Goal: Task Accomplishment & Management: Manage account settings

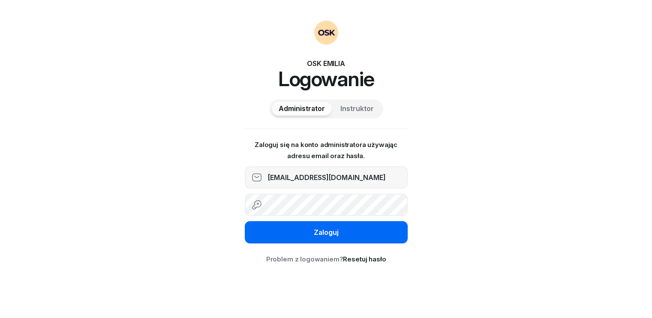
click at [339, 238] on button "Zaloguj" at bounding box center [326, 232] width 163 height 22
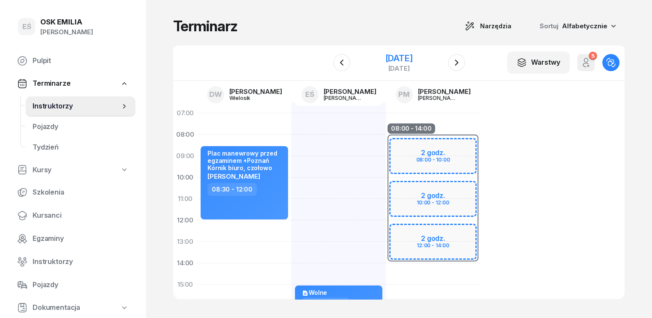
click at [413, 58] on div "[DATE]" at bounding box center [398, 58] width 27 height 9
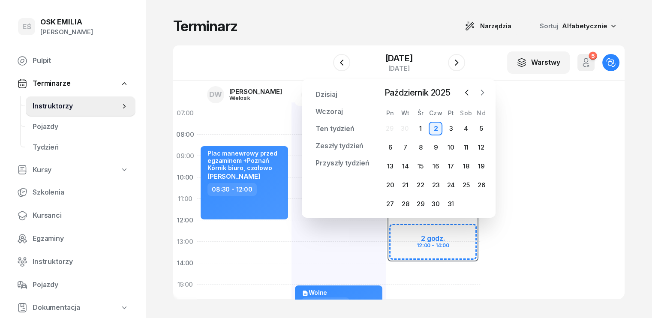
click at [482, 93] on icon "button" at bounding box center [482, 92] width 9 height 9
click at [436, 167] on div "13" at bounding box center [436, 167] width 14 height 14
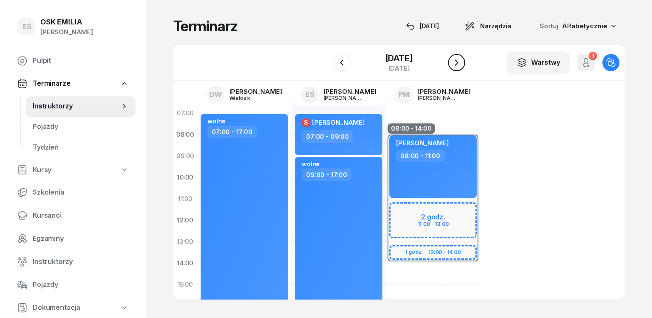
click at [461, 61] on icon "button" at bounding box center [457, 62] width 10 height 10
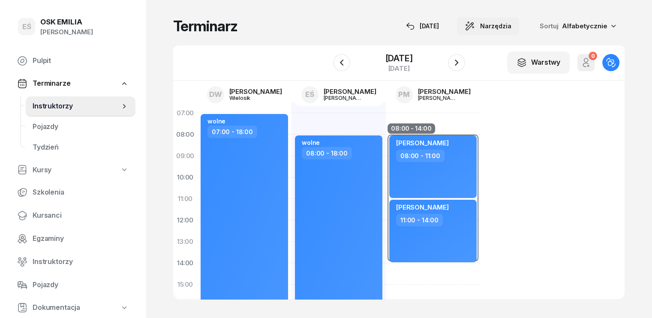
click at [512, 24] on span "Narzędzia" at bounding box center [495, 26] width 31 height 10
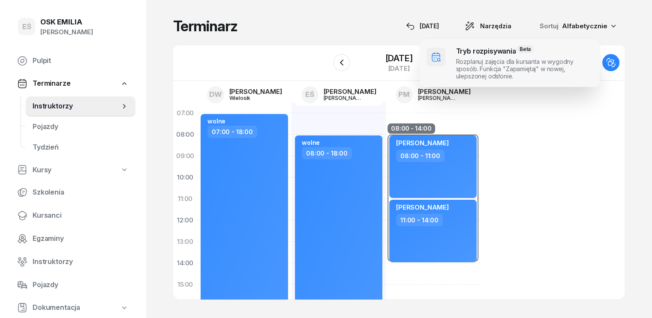
click at [485, 70] on span at bounding box center [510, 63] width 180 height 48
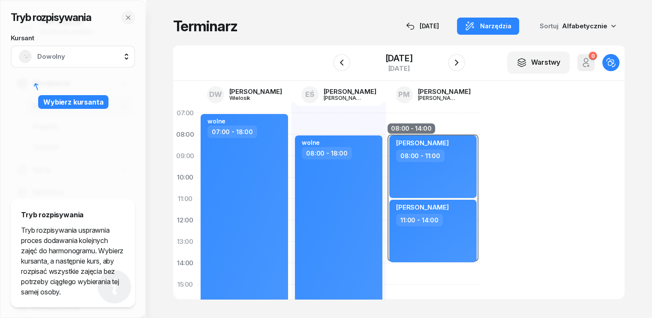
click at [61, 63] on div "Dowolny" at bounding box center [72, 57] width 109 height 14
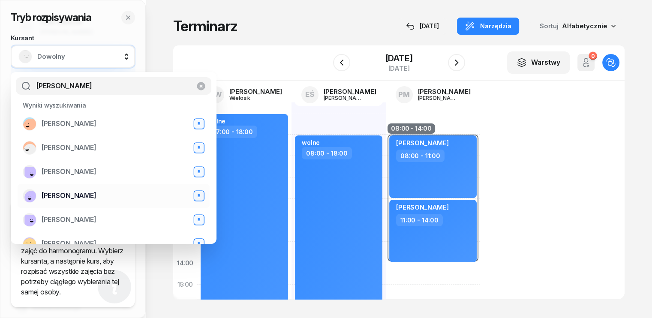
type input "[PERSON_NAME]"
click at [76, 195] on span "[PERSON_NAME]" at bounding box center [69, 195] width 55 height 11
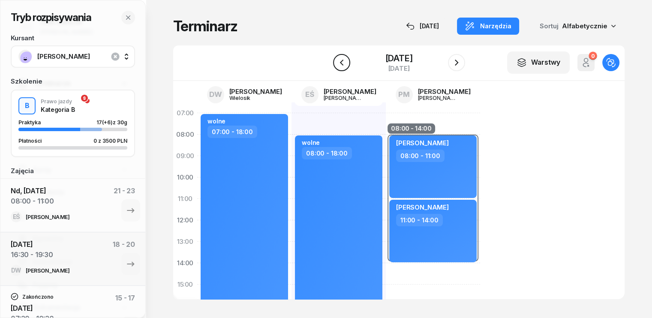
click at [340, 61] on icon "button" at bounding box center [341, 63] width 3 height 6
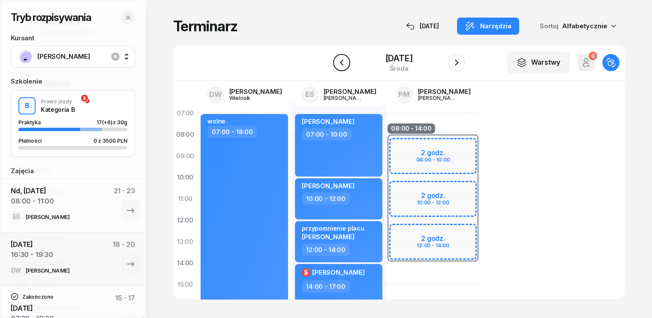
click at [340, 61] on icon "button" at bounding box center [341, 63] width 3 height 6
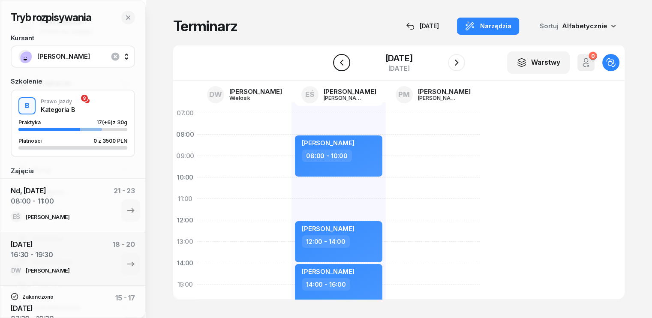
click at [338, 62] on icon "button" at bounding box center [342, 62] width 10 height 10
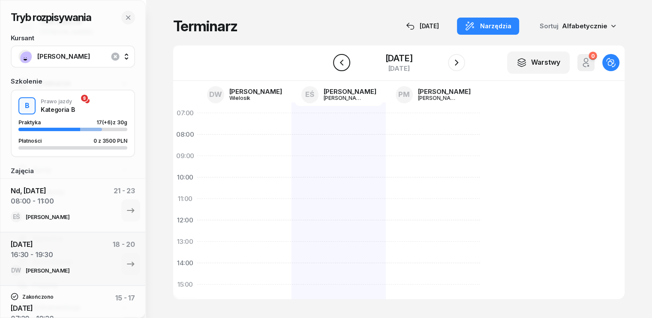
click at [338, 62] on icon "button" at bounding box center [342, 62] width 10 height 10
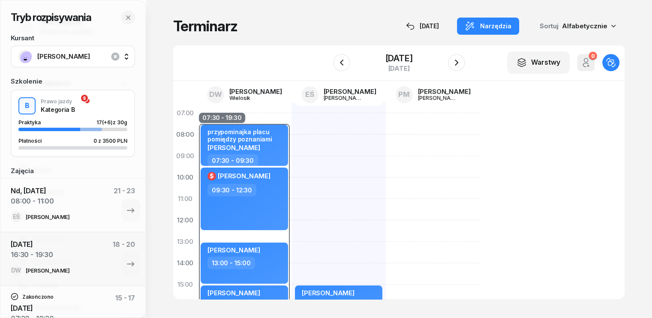
click at [292, 129] on div "[PERSON_NAME] 15:00 - 17:00" at bounding box center [339, 296] width 94 height 386
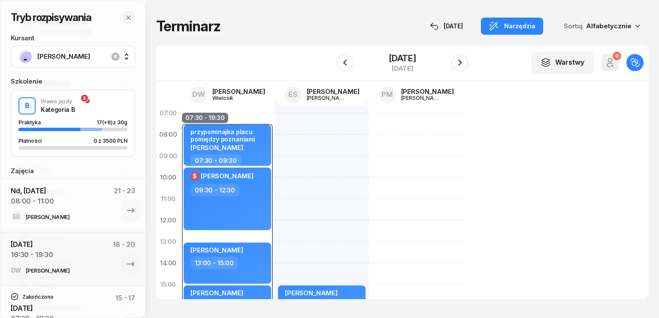
select select "07"
select select "09"
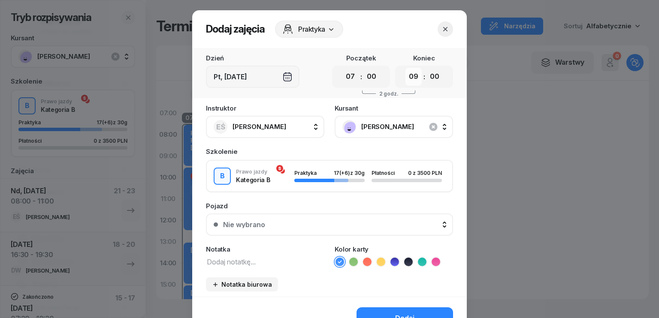
click at [417, 76] on select "00 01 02 03 04 05 06 07 08 09 10 11 12 13 14 15 16 17 18 19 20 21 22 23" at bounding box center [413, 77] width 16 height 18
click at [405, 68] on select "00 01 02 03 04 05 06 07 08 09 10 11 12 13 14 15 16 17 18 19 20 21 22 23" at bounding box center [413, 77] width 16 height 18
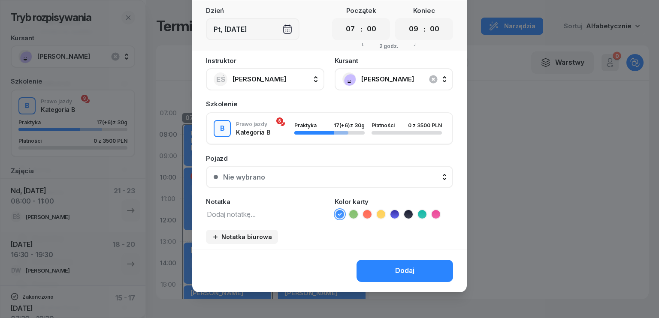
scroll to position [48, 0]
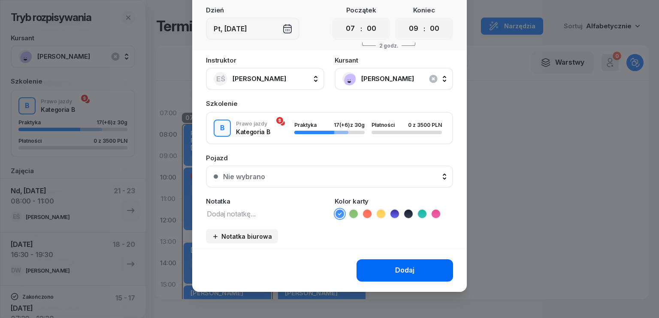
click at [403, 269] on div "Dodaj" at bounding box center [404, 270] width 19 height 11
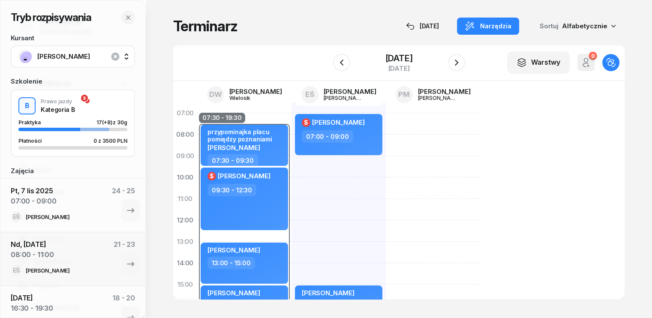
click at [292, 164] on div "[PERSON_NAME] 15:00 - 17:00 $ [PERSON_NAME] 07:00 - 09:00" at bounding box center [339, 296] width 94 height 386
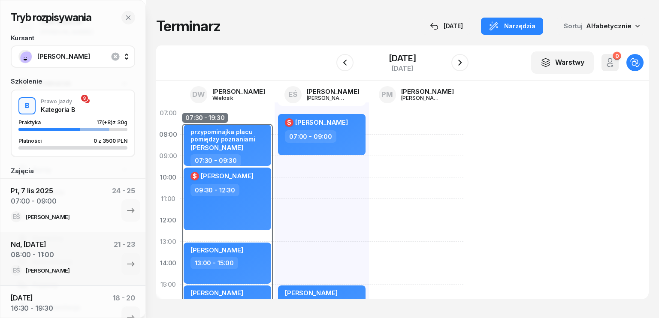
select select "09"
select select "11"
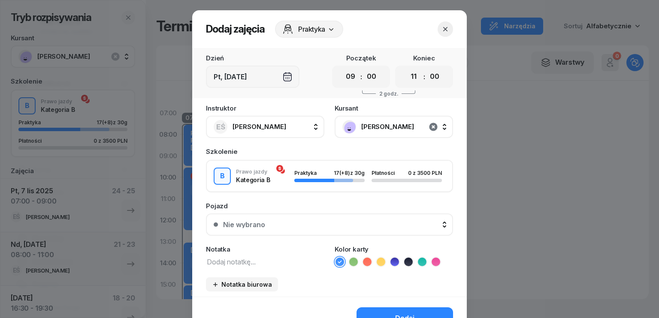
click at [431, 126] on icon "button" at bounding box center [433, 127] width 10 height 10
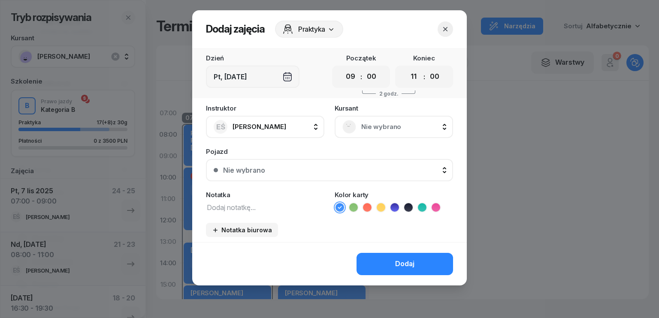
click at [370, 132] on span "Nie wybrano" at bounding box center [403, 126] width 84 height 11
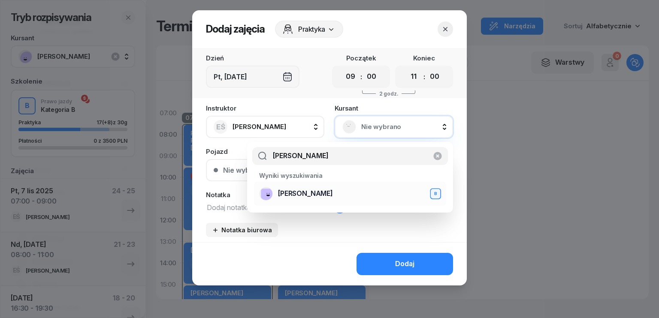
type input "[PERSON_NAME]"
click at [309, 199] on span "[PERSON_NAME]" at bounding box center [305, 193] width 55 height 11
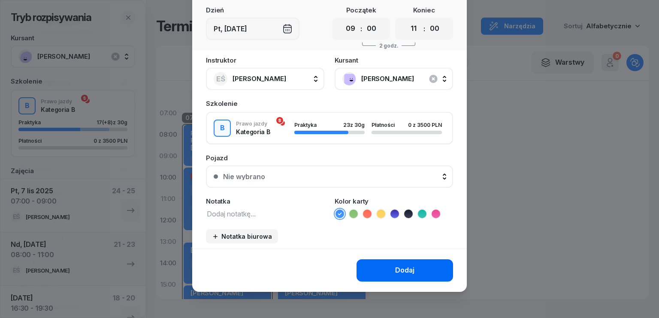
click at [395, 269] on div "Dodaj" at bounding box center [404, 270] width 19 height 11
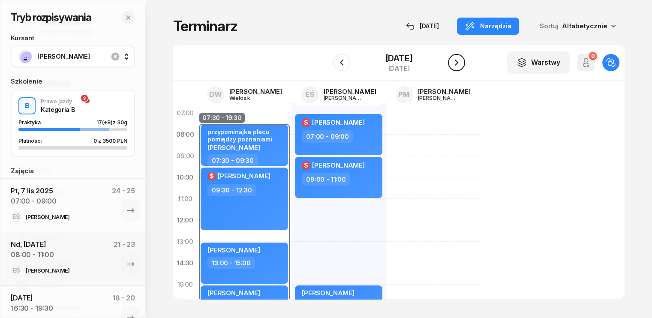
click at [454, 63] on icon "button" at bounding box center [457, 62] width 10 height 10
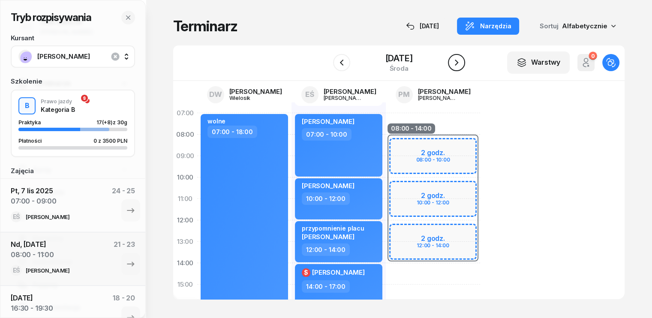
click at [455, 63] on icon "button" at bounding box center [457, 62] width 10 height 10
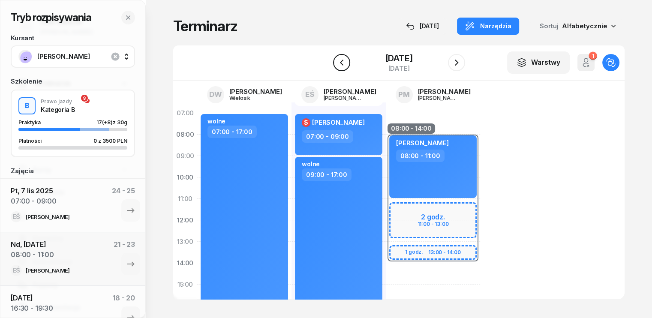
click at [340, 58] on icon "button" at bounding box center [342, 62] width 10 height 10
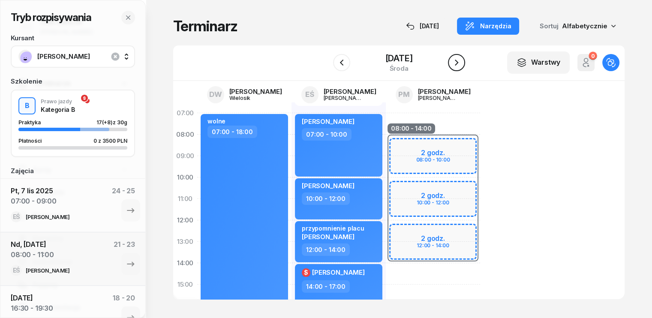
click at [459, 64] on icon "button" at bounding box center [457, 62] width 10 height 10
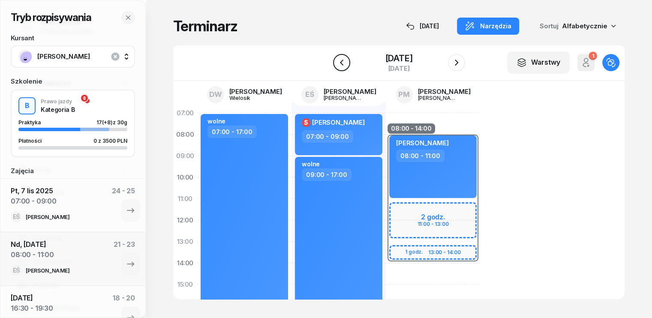
click at [341, 63] on icon "button" at bounding box center [342, 62] width 10 height 10
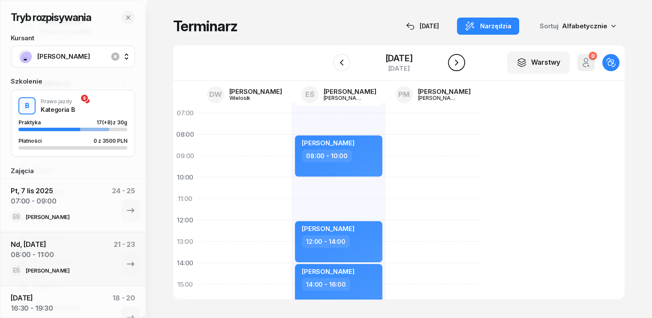
click at [460, 66] on icon "button" at bounding box center [457, 62] width 10 height 10
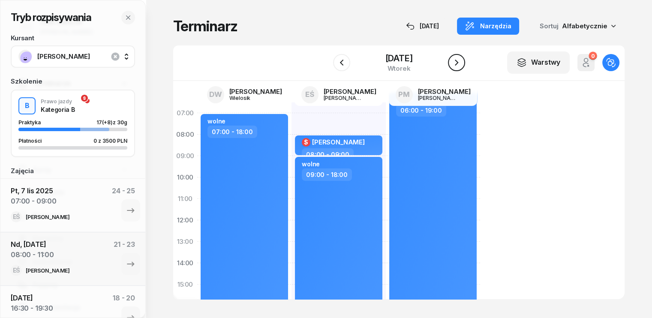
click at [456, 61] on icon "button" at bounding box center [457, 62] width 10 height 10
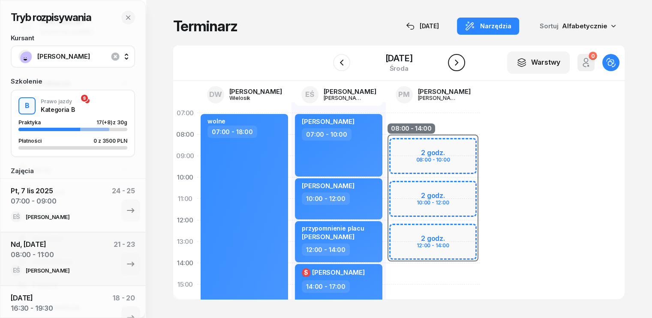
click at [462, 61] on icon "button" at bounding box center [457, 62] width 10 height 10
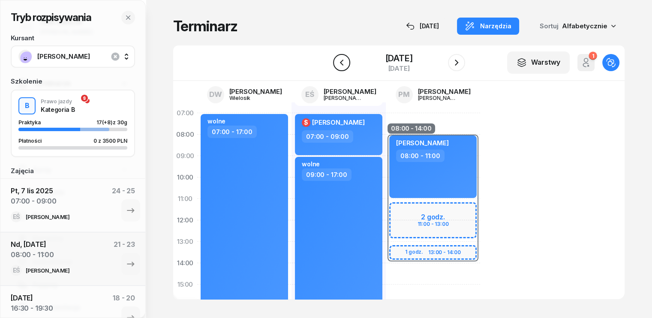
click at [347, 63] on button "button" at bounding box center [341, 62] width 17 height 17
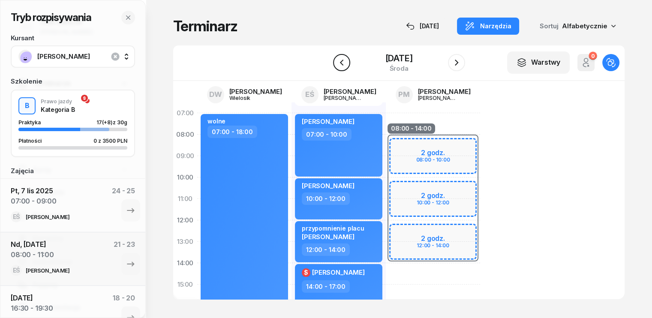
click at [340, 62] on icon "button" at bounding box center [341, 63] width 3 height 6
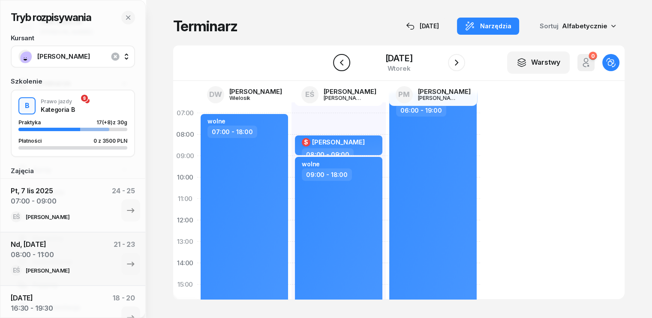
click at [340, 62] on icon "button" at bounding box center [341, 63] width 3 height 6
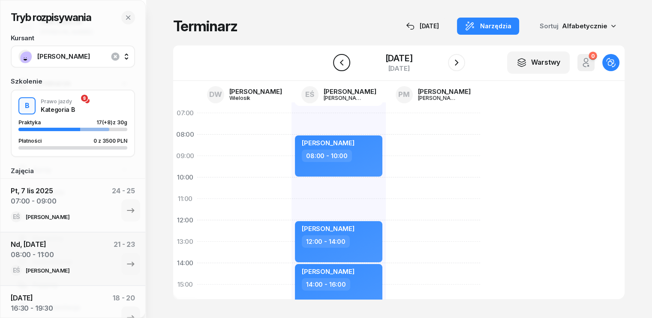
click at [343, 65] on icon "button" at bounding box center [342, 62] width 10 height 10
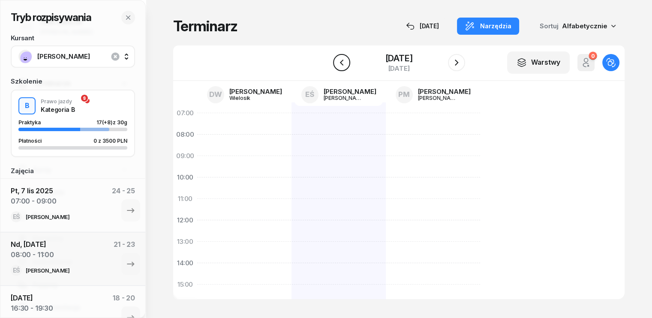
click at [341, 61] on icon "button" at bounding box center [342, 62] width 10 height 10
click at [292, 118] on div at bounding box center [339, 296] width 94 height 386
select select "07"
select select "09"
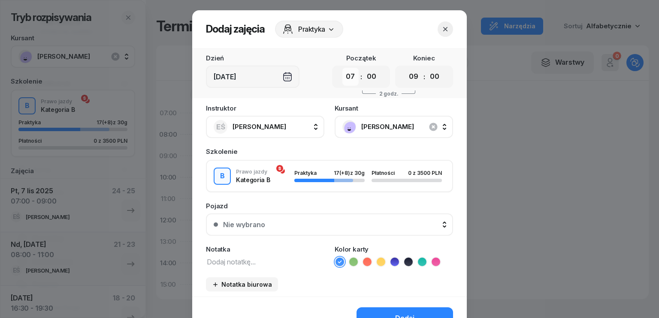
click at [348, 74] on select "00 01 02 03 04 05 06 07 08 09 10 11 12 13 14 15 16 17 18 19 20 21 22 23" at bounding box center [350, 77] width 16 height 18
select select "08"
click at [342, 68] on select "00 01 02 03 04 05 06 07 08 09 10 11 12 13 14 15 16 17 18 19 20 21 22 23" at bounding box center [350, 77] width 16 height 18
click at [407, 78] on select "00 01 02 03 04 05 06 07 08 09 10 11 12 13 14 15 16 17 18 19 20 21 22 23" at bounding box center [413, 77] width 16 height 18
select select "11"
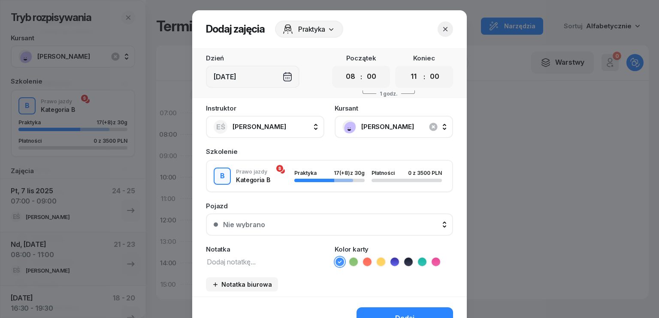
click at [405, 68] on select "00 01 02 03 04 05 06 07 08 09 10 11 12 13 14 15 16 17 18 19 20 21 22 23" at bounding box center [413, 77] width 16 height 18
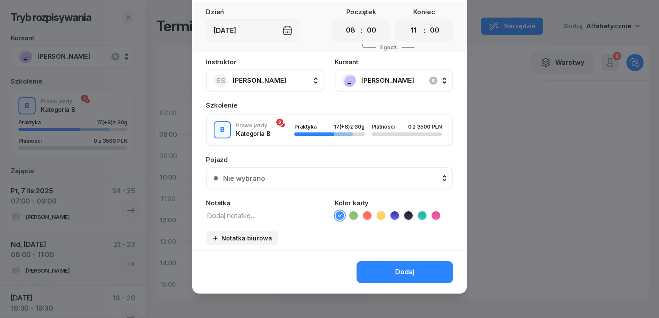
scroll to position [48, 0]
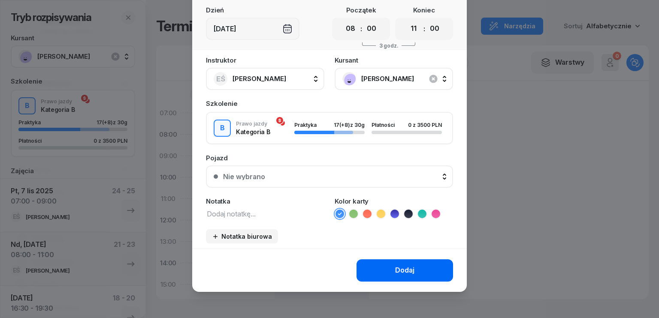
click at [409, 267] on div "Dodaj" at bounding box center [404, 270] width 19 height 11
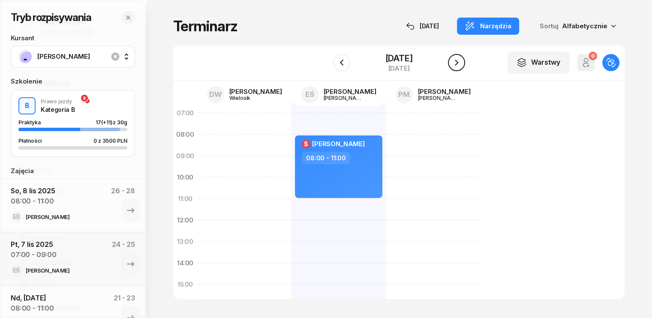
click at [455, 65] on icon "button" at bounding box center [457, 62] width 10 height 10
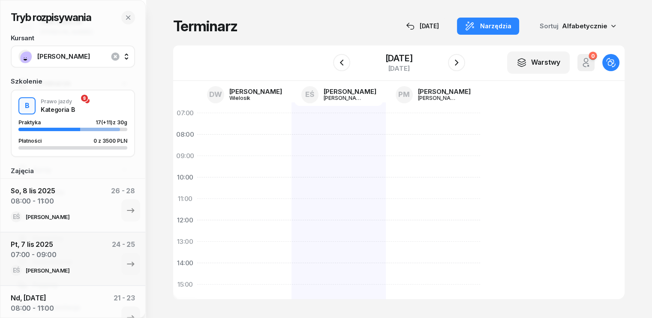
click at [292, 132] on div at bounding box center [339, 296] width 94 height 386
select select "07"
select select "09"
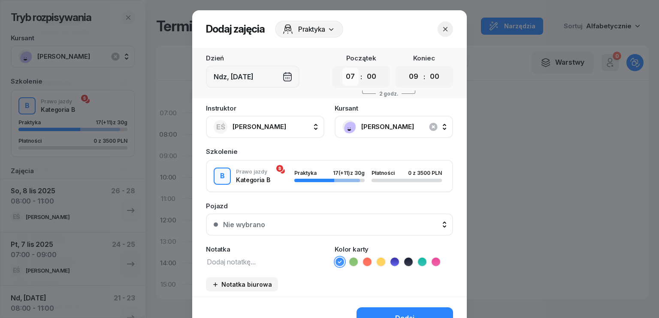
click at [349, 78] on select "00 01 02 03 04 05 06 07 08 09 10 11 12 13 14 15 16 17 18 19 20 21 22 23" at bounding box center [350, 77] width 16 height 18
select select "08"
click at [342, 68] on select "00 01 02 03 04 05 06 07 08 09 10 11 12 13 14 15 16 17 18 19 20 21 22 23" at bounding box center [350, 77] width 16 height 18
click at [409, 81] on select "00 01 02 03 04 05 06 07 08 09 10 11 12 13 14 15 16 17 18 19 20 21 22 23" at bounding box center [413, 77] width 16 height 18
select select "11"
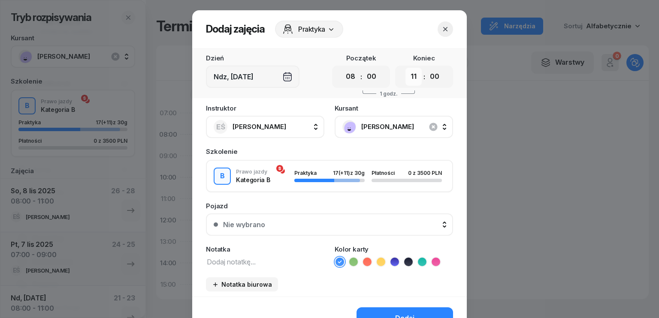
click at [405, 68] on select "00 01 02 03 04 05 06 07 08 09 10 11 12 13 14 15 16 17 18 19 20 21 22 23" at bounding box center [413, 77] width 16 height 18
click at [376, 123] on span "[PERSON_NAME]" at bounding box center [403, 126] width 84 height 11
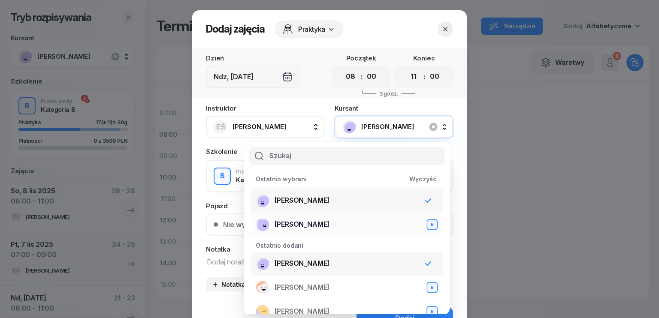
click at [299, 220] on span "[PERSON_NAME]" at bounding box center [302, 224] width 55 height 11
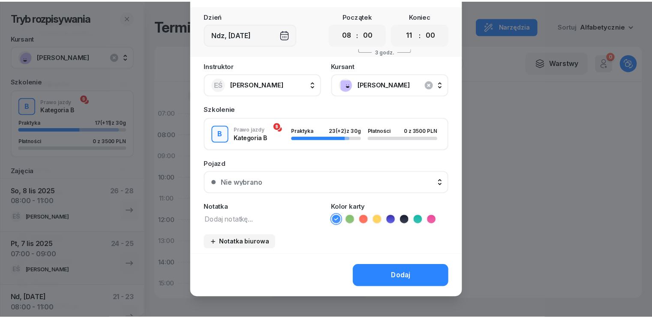
scroll to position [48, 0]
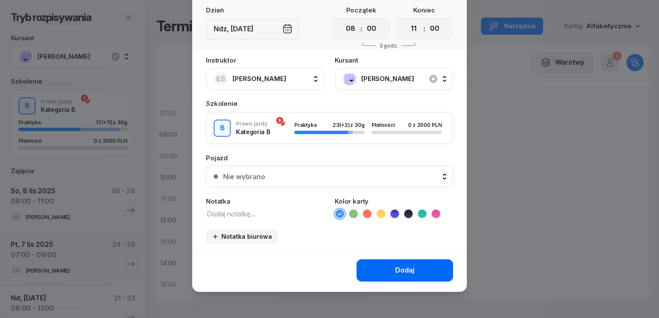
click at [402, 271] on div "Dodaj" at bounding box center [404, 270] width 19 height 11
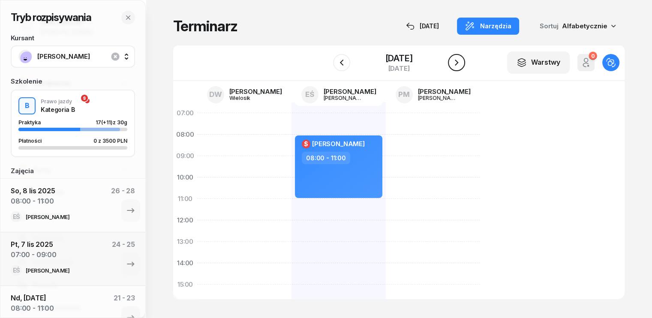
click at [453, 60] on icon "button" at bounding box center [457, 62] width 10 height 10
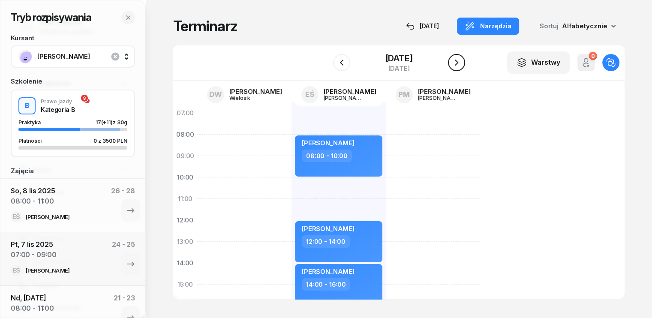
click at [456, 62] on icon "button" at bounding box center [457, 62] width 10 height 10
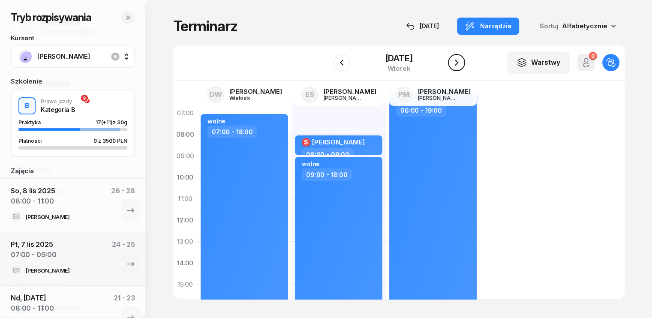
click at [456, 62] on icon "button" at bounding box center [457, 62] width 10 height 10
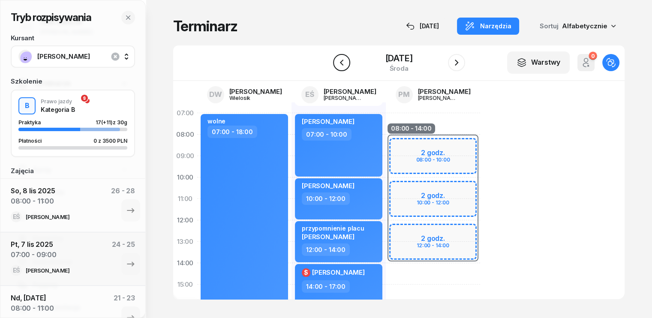
click at [342, 61] on icon "button" at bounding box center [342, 62] width 10 height 10
click at [342, 61] on icon "button" at bounding box center [341, 63] width 3 height 6
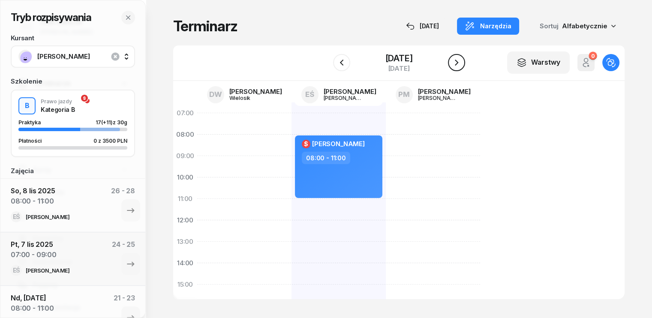
click at [458, 64] on icon "button" at bounding box center [457, 62] width 10 height 10
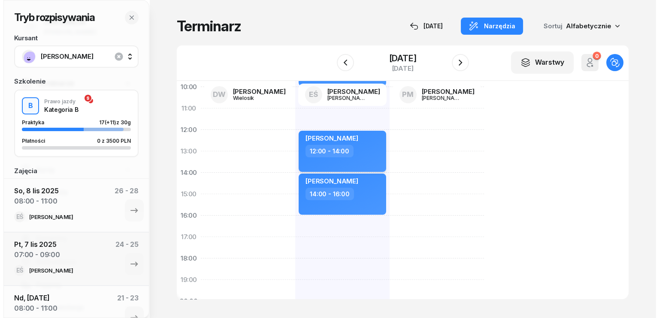
scroll to position [86, 0]
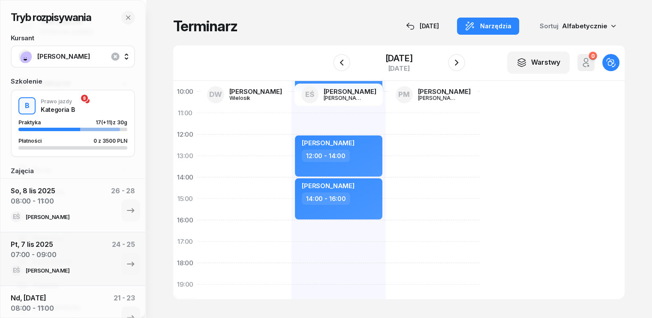
click at [292, 226] on div "[PERSON_NAME] 08:00 - 10:00 [PERSON_NAME] 12:00 - 14:00 [PERSON_NAME] 14:00 - 1…" at bounding box center [339, 210] width 94 height 386
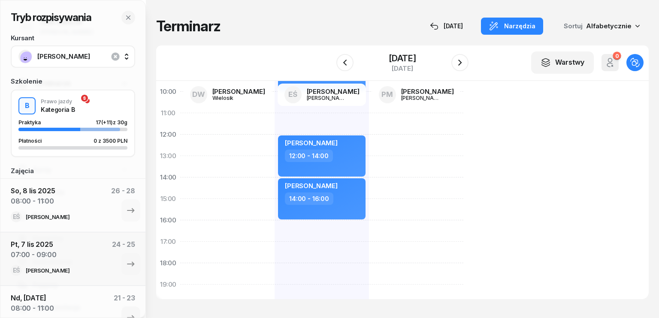
select select "16"
select select "18"
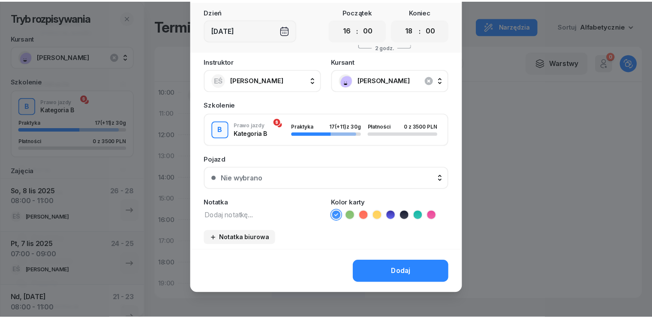
scroll to position [48, 0]
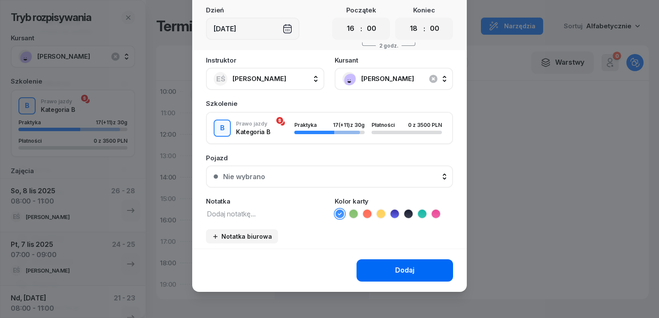
click at [388, 267] on button "Dodaj" at bounding box center [404, 271] width 97 height 22
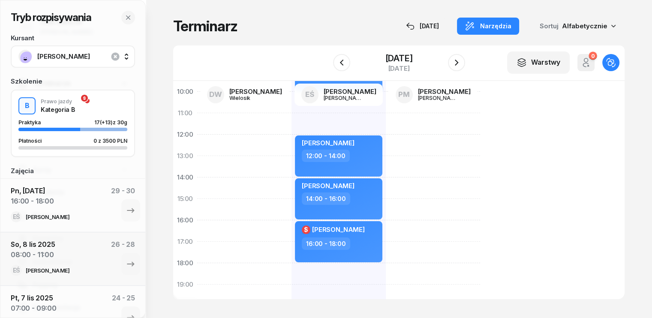
click at [96, 57] on span "[PERSON_NAME]" at bounding box center [82, 56] width 90 height 11
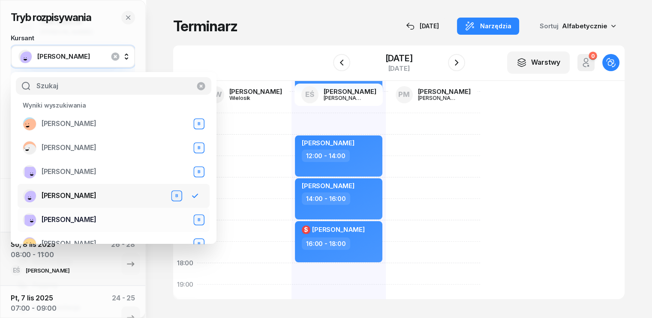
click at [75, 217] on span "[PERSON_NAME]" at bounding box center [69, 219] width 55 height 11
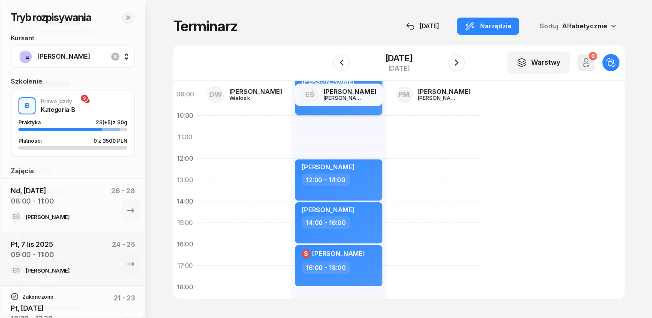
scroll to position [43, 0]
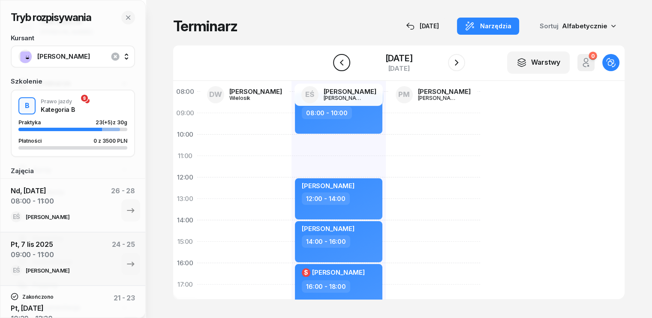
click at [337, 63] on icon "button" at bounding box center [342, 62] width 10 height 10
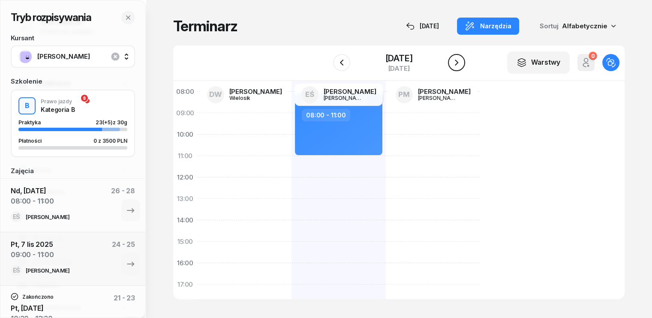
click at [459, 63] on icon "button" at bounding box center [457, 62] width 10 height 10
click at [459, 63] on icon "button" at bounding box center [456, 63] width 3 height 6
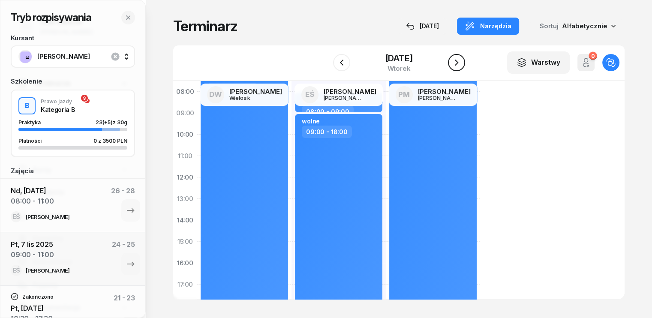
click at [459, 63] on icon "button" at bounding box center [457, 62] width 10 height 10
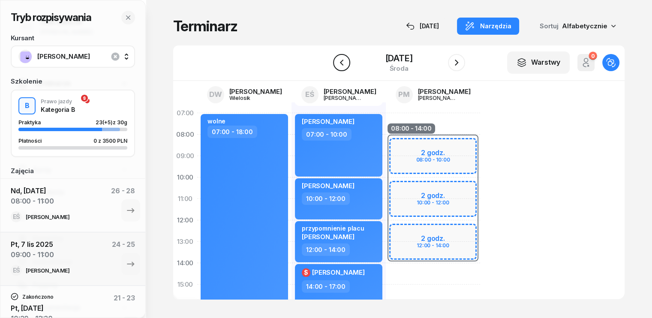
click at [341, 63] on icon "button" at bounding box center [342, 62] width 10 height 10
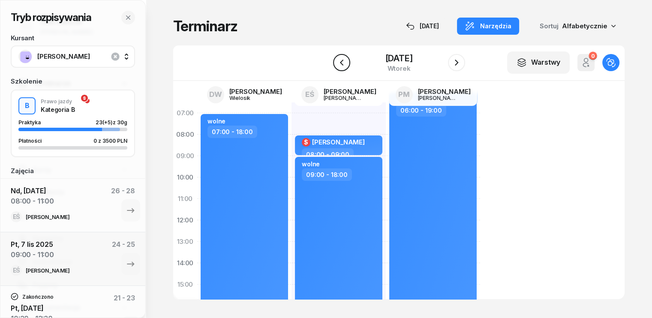
click at [346, 63] on button "button" at bounding box center [341, 62] width 17 height 17
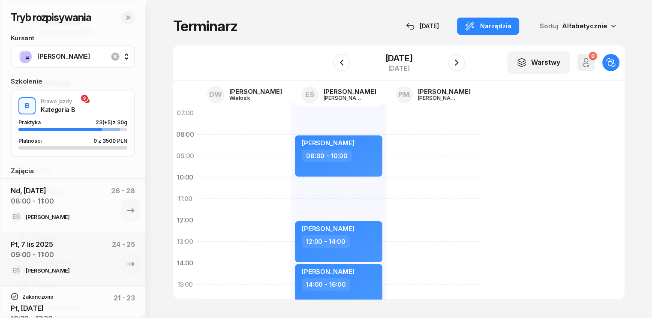
scroll to position [43, 0]
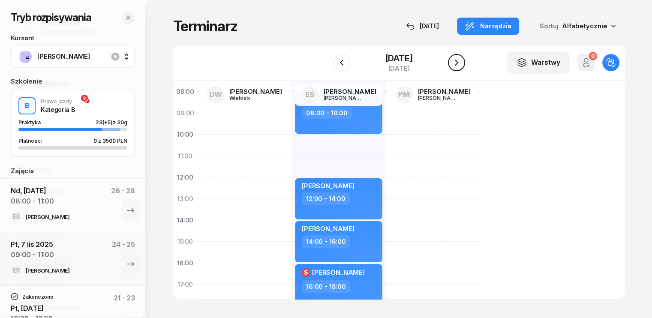
click at [457, 63] on icon "button" at bounding box center [457, 62] width 10 height 10
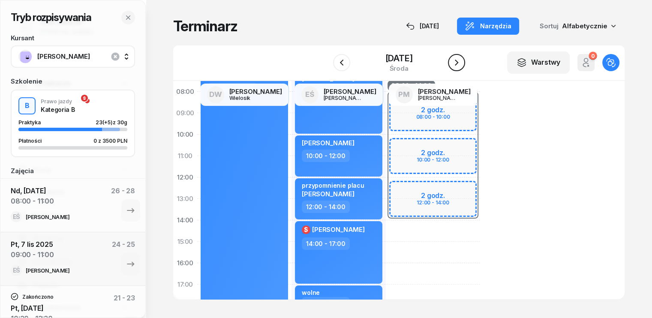
click at [457, 63] on icon "button" at bounding box center [457, 62] width 10 height 10
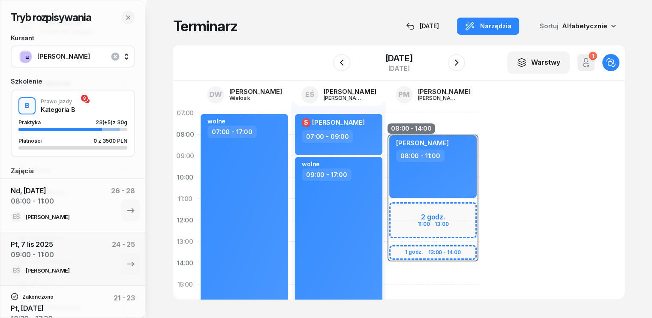
click at [346, 172] on div "09:00 - 17:00" at bounding box center [339, 175] width 75 height 12
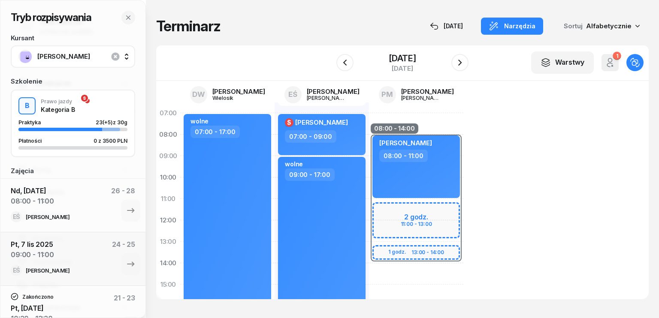
select select "09"
select select "17"
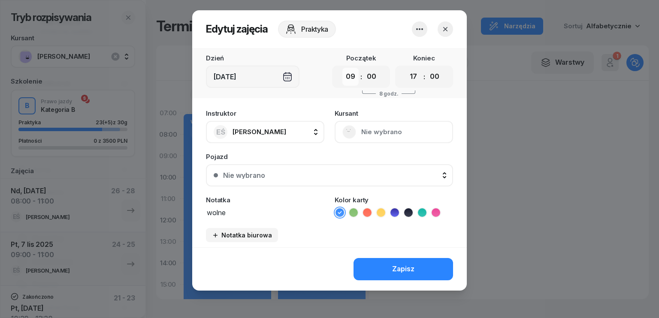
click at [355, 80] on select "00 01 02 03 04 05 06 07 08 09 10 11 12 13 14 15 16 17 18 19 20 21 22 23" at bounding box center [350, 77] width 16 height 18
select select "11"
click at [342, 68] on select "00 01 02 03 04 05 06 07 08 09 10 11 12 13 14 15 16 17 18 19 20 21 22 23" at bounding box center [350, 77] width 16 height 18
click at [400, 267] on div "Zapisz" at bounding box center [403, 269] width 22 height 11
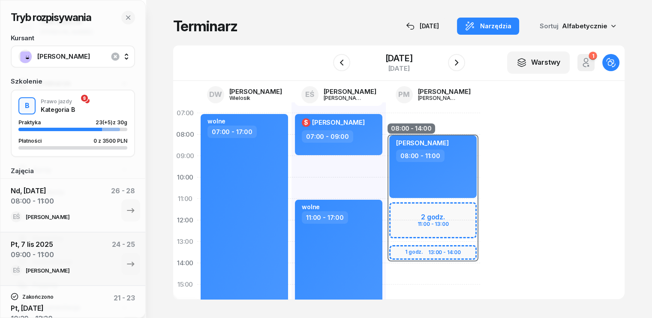
click at [292, 159] on div "$ [PERSON_NAME] 07:00 - 09:00 wolne 11:00 - 17:00" at bounding box center [339, 296] width 94 height 386
select select "09"
select select "11"
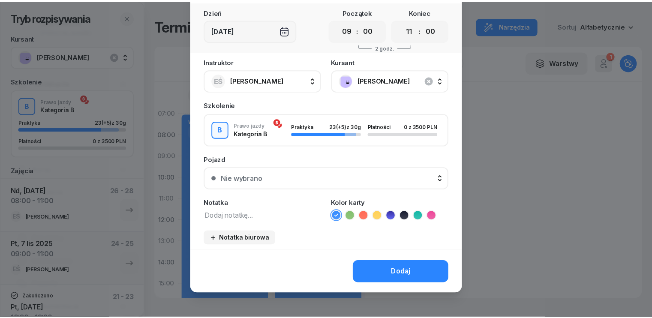
scroll to position [48, 0]
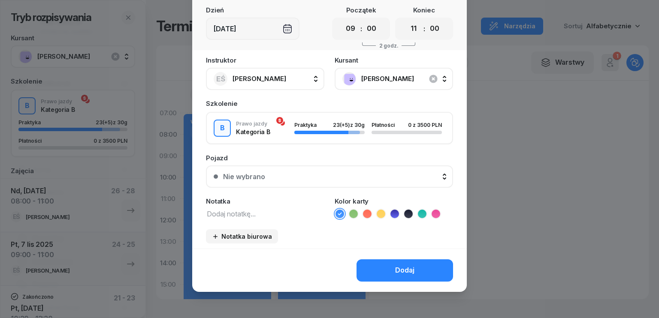
click at [401, 266] on div "Dodaj" at bounding box center [404, 270] width 19 height 11
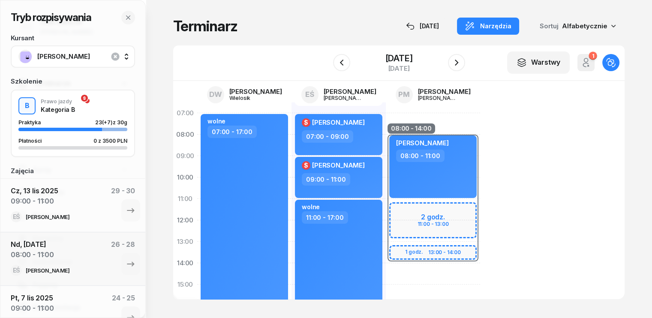
click at [350, 62] on div "[DATE]" at bounding box center [399, 63] width 132 height 24
click at [341, 62] on icon "button" at bounding box center [342, 62] width 10 height 10
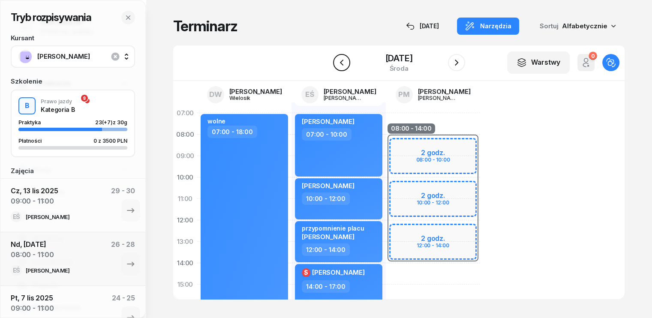
click at [346, 68] on button "button" at bounding box center [341, 62] width 17 height 17
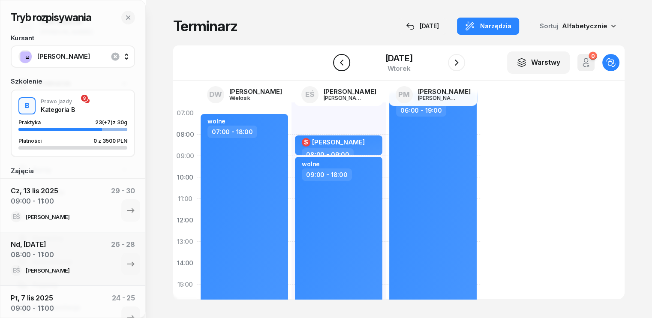
click at [343, 62] on icon "button" at bounding box center [342, 62] width 10 height 10
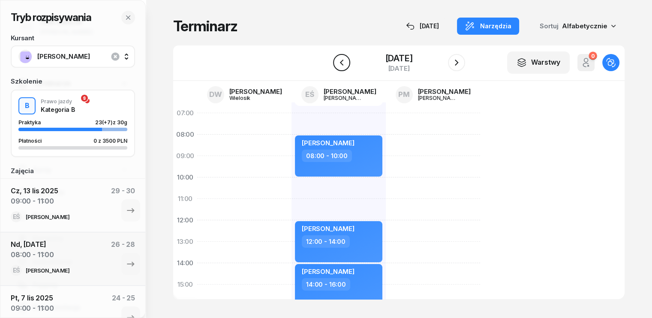
click at [343, 62] on icon "button" at bounding box center [342, 62] width 10 height 10
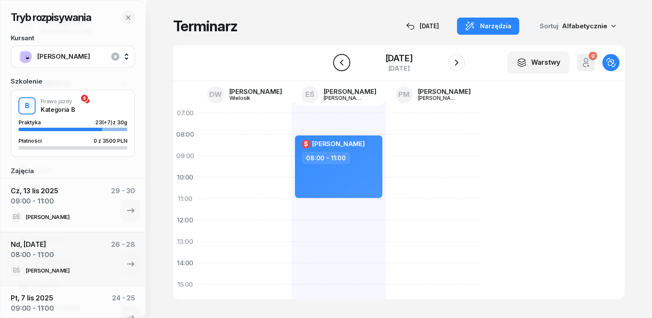
click at [339, 63] on icon "button" at bounding box center [342, 62] width 10 height 10
click at [341, 63] on icon "button" at bounding box center [342, 62] width 10 height 10
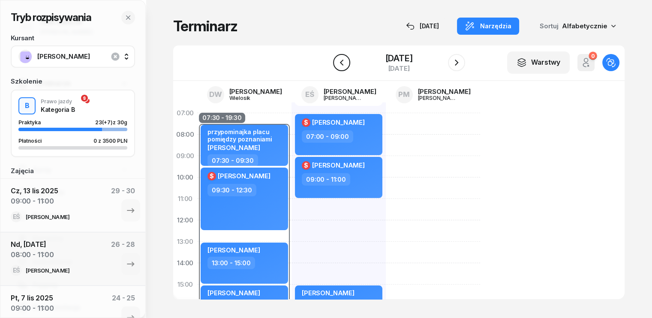
click at [341, 63] on icon "button" at bounding box center [342, 62] width 10 height 10
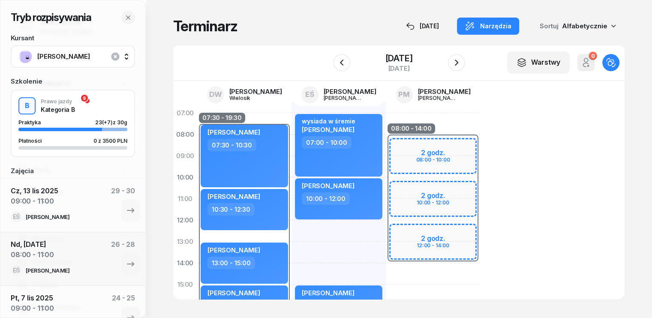
click at [292, 226] on div "wysiada w śremie [PERSON_NAME] 07:00 - 10:00 [PERSON_NAME] 10:00 - 12:00 [PERSO…" at bounding box center [339, 296] width 94 height 386
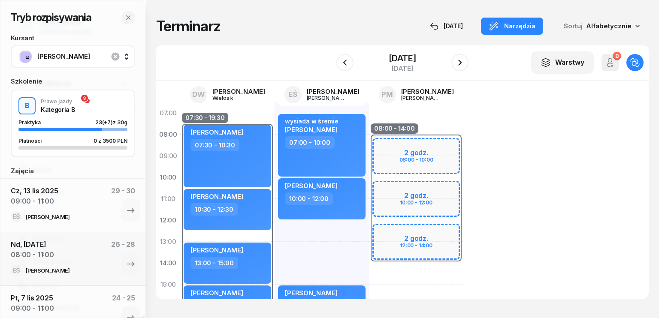
select select "12"
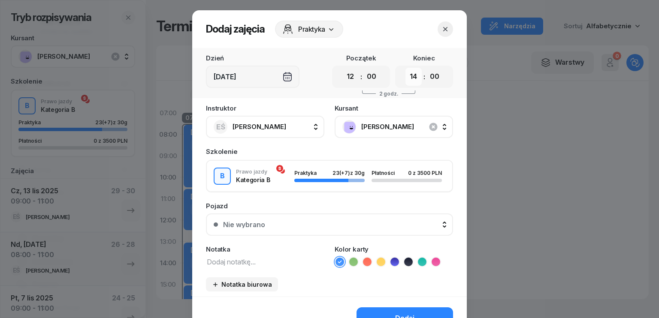
click at [410, 77] on select "00 01 02 03 04 05 06 07 08 09 10 11 12 13 14 15 16 17 18 19 20 21 22 23" at bounding box center [413, 77] width 16 height 18
select select "15"
click at [405, 68] on select "00 01 02 03 04 05 06 07 08 09 10 11 12 13 14 15 16 17 18 19 20 21 22 23" at bounding box center [413, 77] width 16 height 18
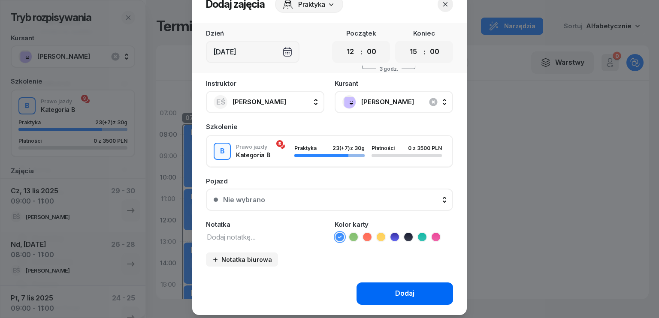
scroll to position [48, 0]
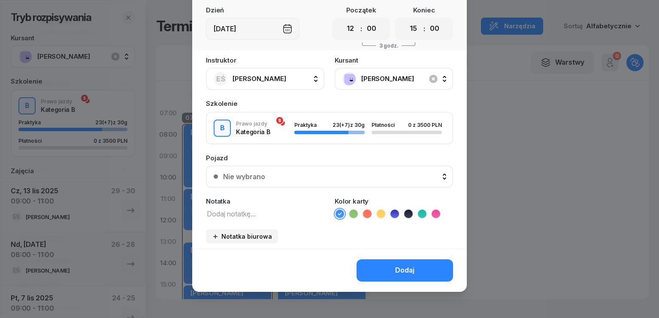
click at [372, 79] on span "[PERSON_NAME]" at bounding box center [403, 78] width 84 height 11
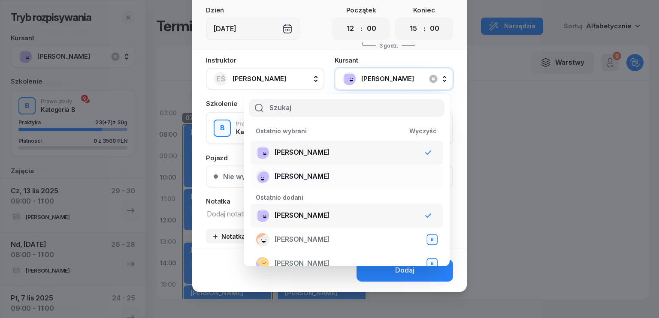
click at [316, 178] on span "[PERSON_NAME]" at bounding box center [302, 176] width 55 height 11
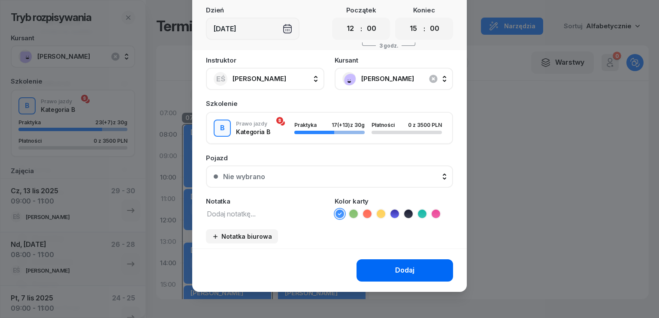
click at [409, 273] on div "Dodaj" at bounding box center [404, 270] width 19 height 11
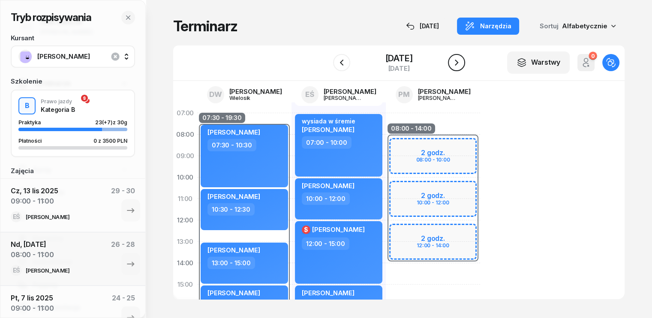
click at [456, 66] on icon "button" at bounding box center [457, 62] width 10 height 10
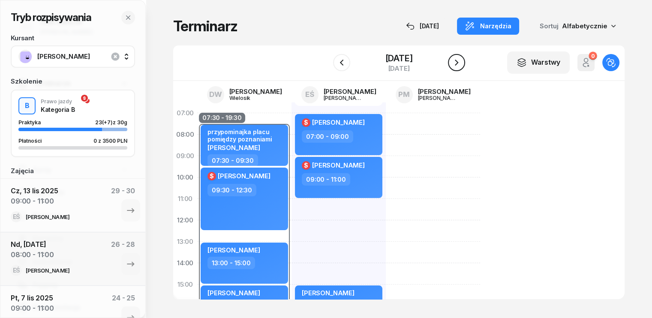
click at [456, 66] on icon "button" at bounding box center [457, 62] width 10 height 10
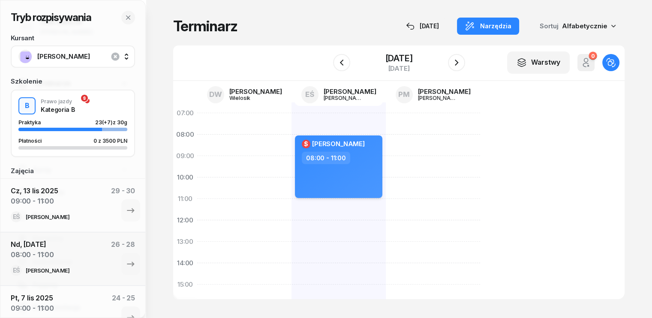
click at [347, 170] on div "$ [PERSON_NAME] 08:00 - 11:00" at bounding box center [339, 167] width 88 height 63
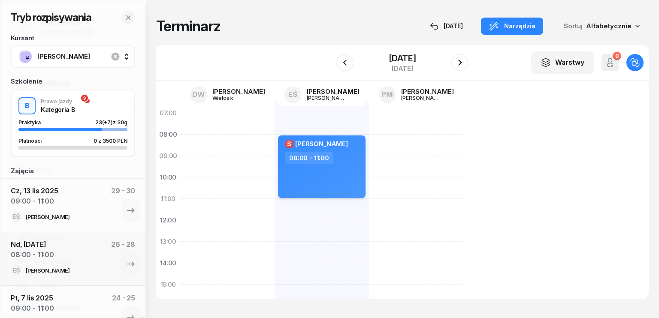
select select "08"
select select "11"
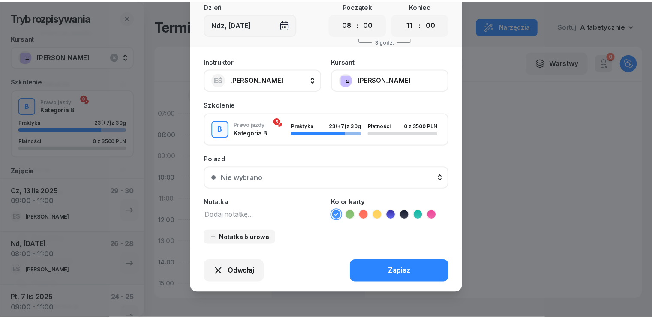
scroll to position [53, 0]
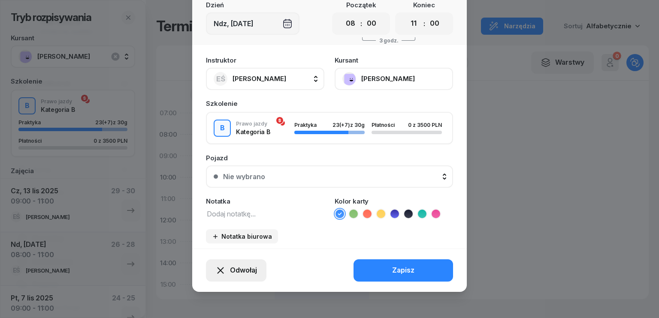
click at [241, 269] on span "Odwołaj" at bounding box center [243, 270] width 27 height 11
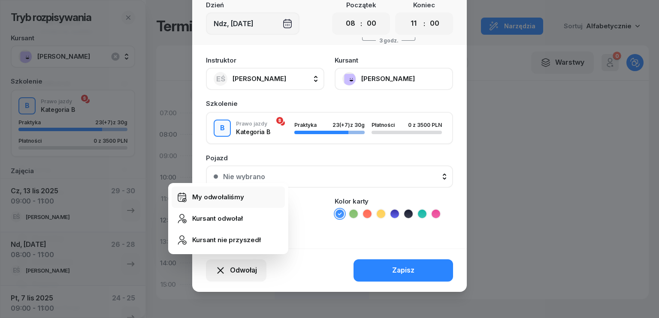
click at [226, 202] on div "My odwołaliśmy" at bounding box center [218, 197] width 52 height 11
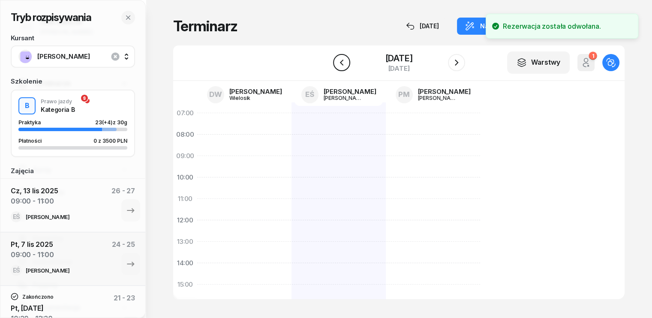
click at [341, 62] on icon "button" at bounding box center [342, 62] width 10 height 10
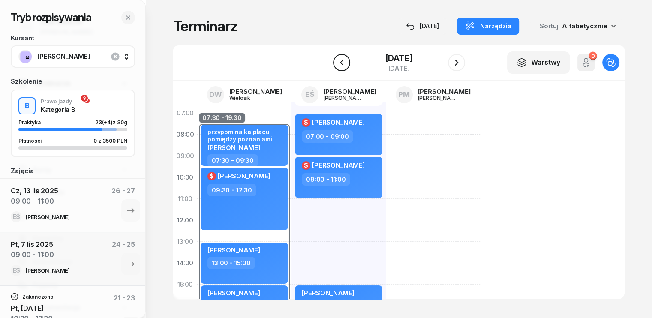
click at [339, 59] on icon "button" at bounding box center [342, 62] width 10 height 10
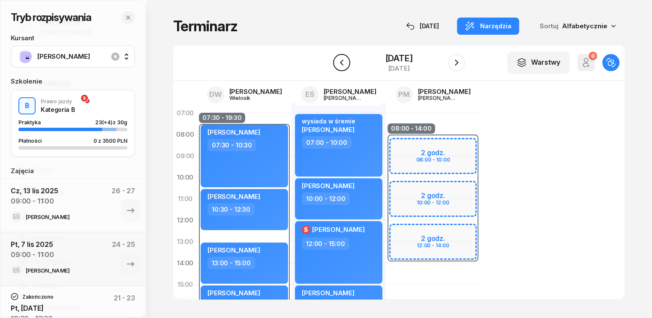
click at [341, 62] on icon "button" at bounding box center [341, 63] width 3 height 6
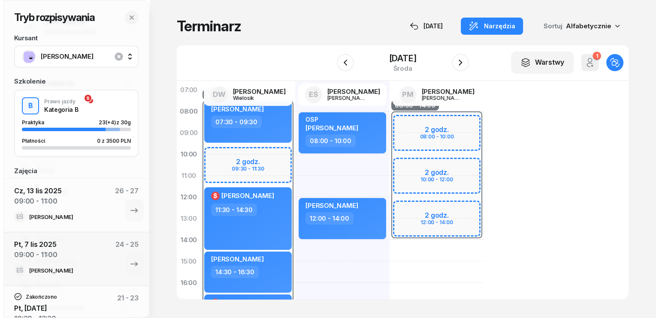
scroll to position [43, 0]
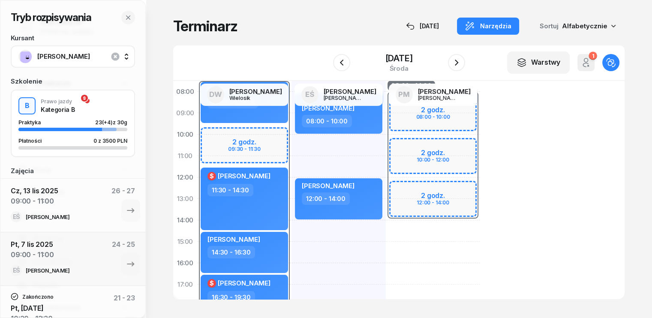
click at [292, 223] on div "OSP [PERSON_NAME] 08:00 - 10:00 [PERSON_NAME] 12:00 - 14:00" at bounding box center [339, 253] width 94 height 386
select select "14"
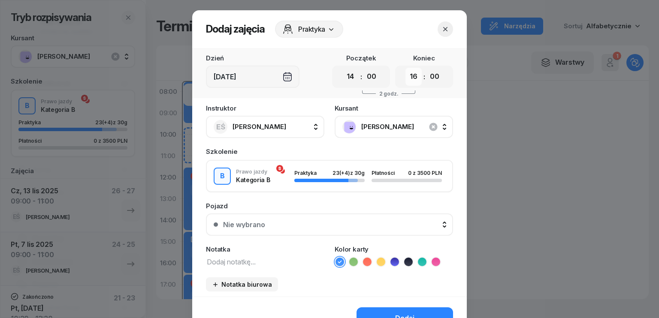
click at [409, 77] on select "00 01 02 03 04 05 06 07 08 09 10 11 12 13 14 15 16 17 18 19 20 21 22 23" at bounding box center [413, 77] width 16 height 18
select select "17"
click at [405, 68] on select "00 01 02 03 04 05 06 07 08 09 10 11 12 13 14 15 16 17 18 19 20 21 22 23" at bounding box center [413, 77] width 16 height 18
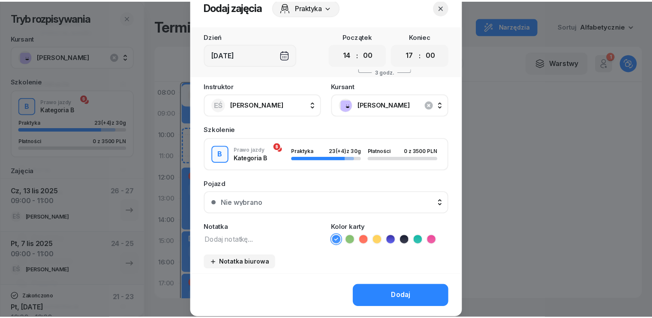
scroll to position [48, 0]
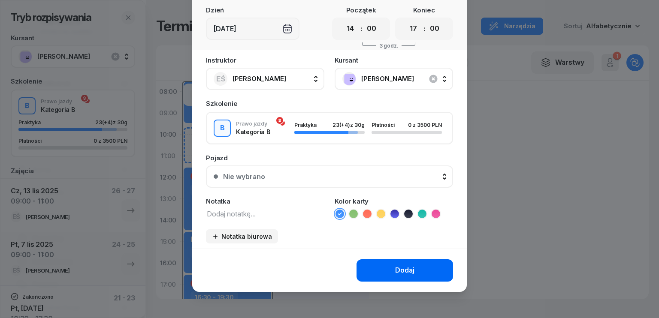
click at [399, 270] on div "Dodaj" at bounding box center [404, 270] width 19 height 11
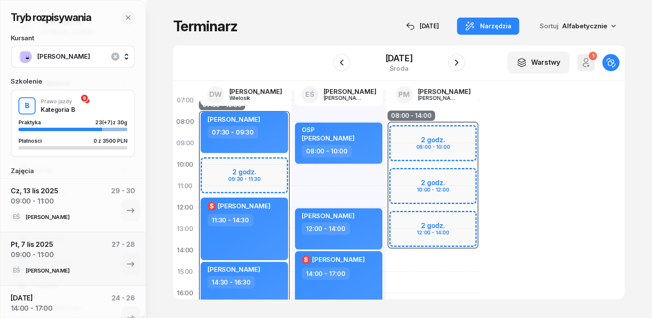
scroll to position [0, 0]
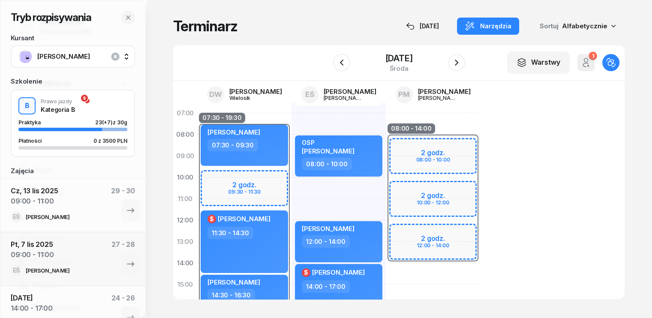
click at [532, 145] on div "07:00 08:00 09:00 10:00 11:00 12:00 13:00 14:00 15:00 16:00 17:00 18:00 19:00 2…" at bounding box center [399, 190] width 452 height 218
